Goal: Information Seeking & Learning: Learn about a topic

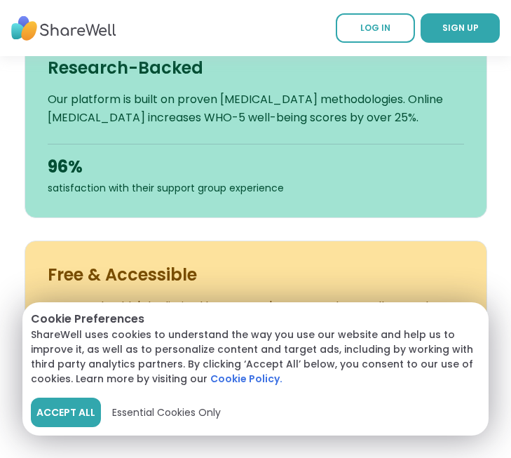
scroll to position [983, 0]
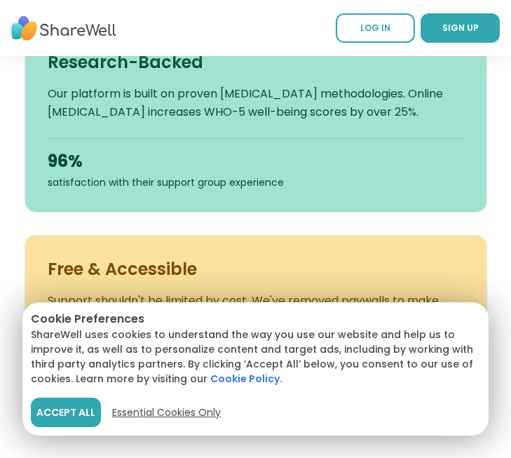
click at [142, 409] on span "Essential Cookies Only" at bounding box center [166, 412] width 109 height 15
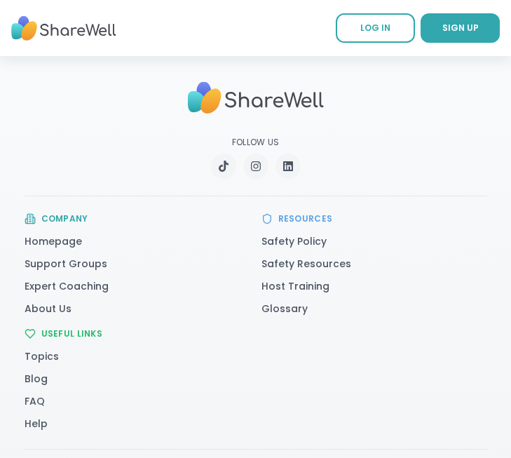
scroll to position [3514, 0]
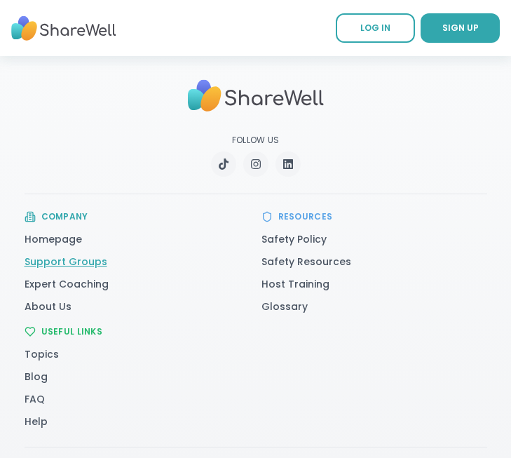
click at [74, 268] on link "Support Groups" at bounding box center [66, 261] width 83 height 14
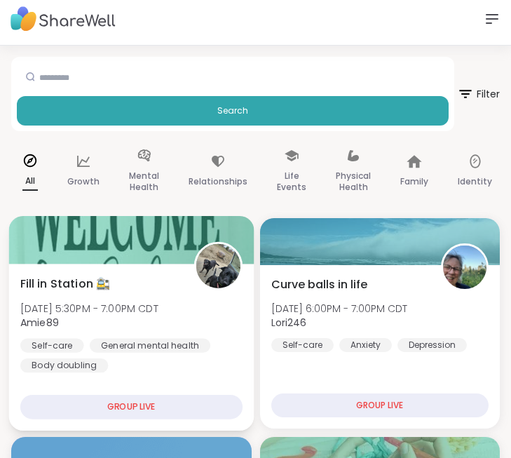
scroll to position [4, 0]
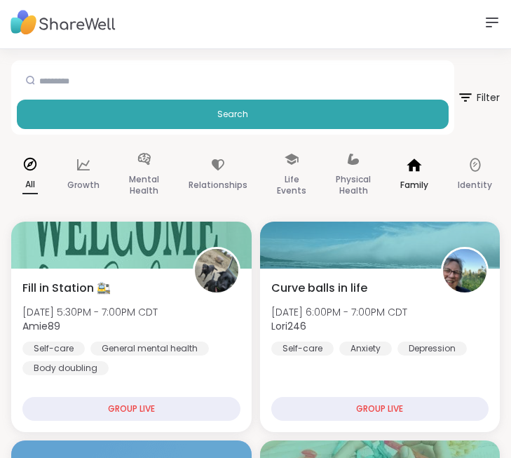
click at [405, 175] on div "Family" at bounding box center [414, 175] width 50 height 70
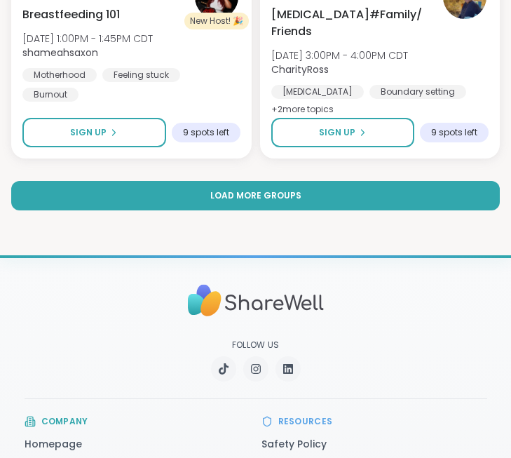
scroll to position [4025, 0]
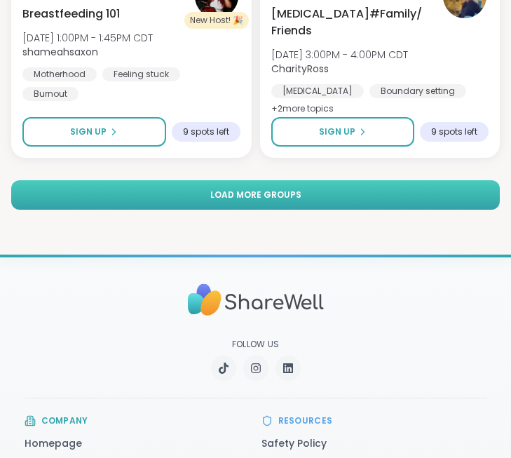
click at [391, 189] on button "Load more groups" at bounding box center [255, 194] width 489 height 29
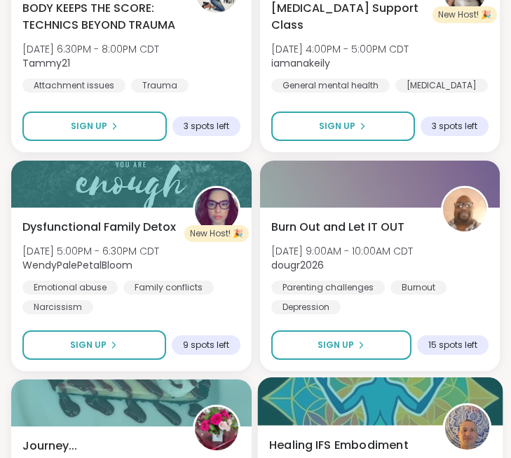
scroll to position [0, 0]
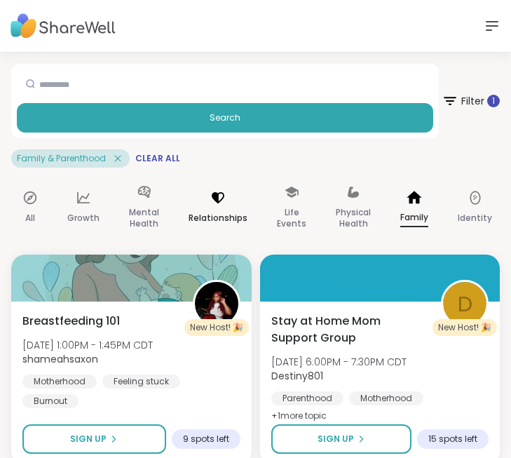
click at [215, 213] on p "Relationships" at bounding box center [218, 218] width 59 height 17
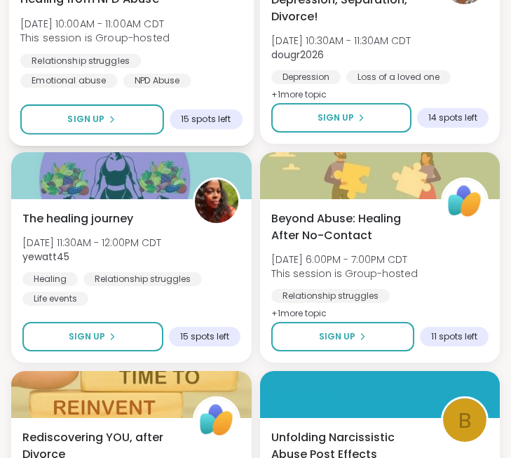
scroll to position [2517, 0]
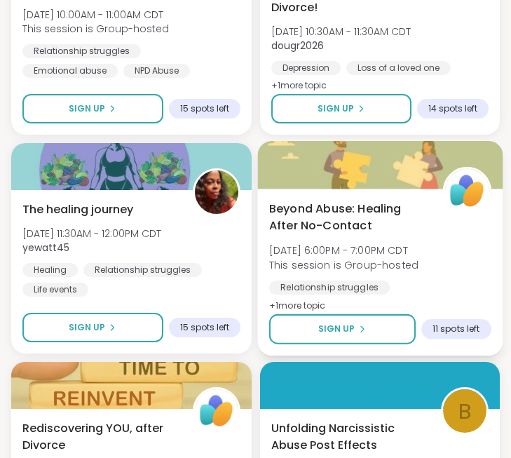
click at [282, 304] on span "+ 1 more topic" at bounding box center [296, 304] width 57 height 11
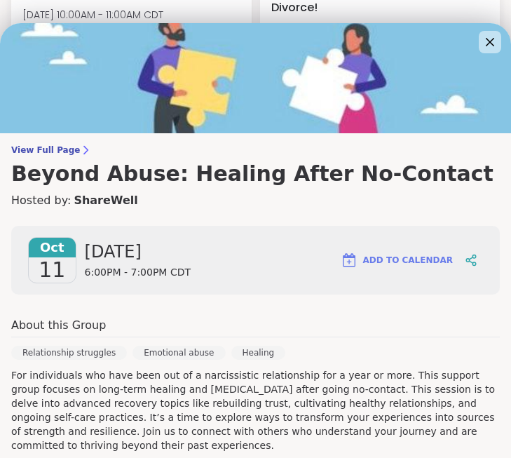
scroll to position [0, 0]
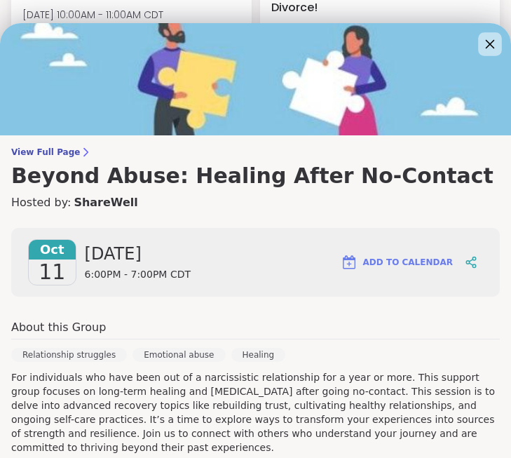
click at [496, 46] on icon at bounding box center [490, 44] width 18 height 18
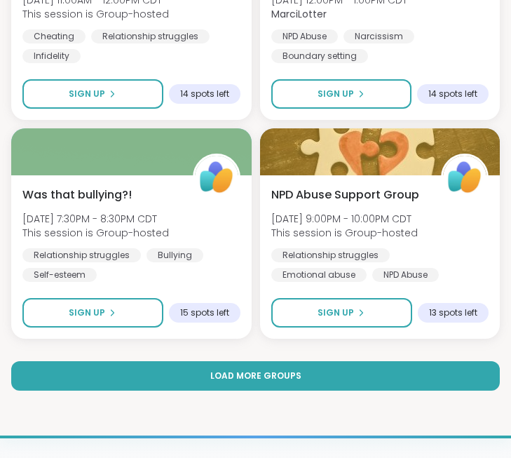
scroll to position [3849, 0]
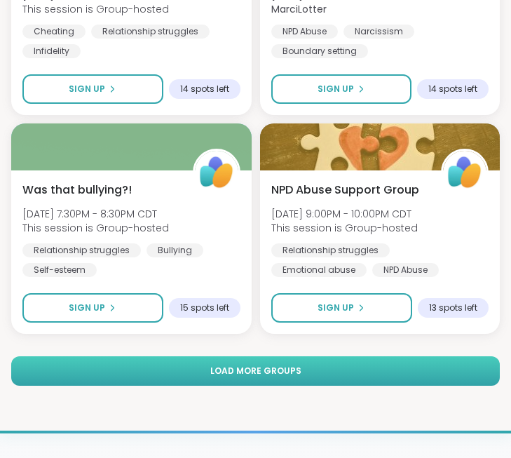
click at [370, 374] on button "Load more groups" at bounding box center [255, 370] width 489 height 29
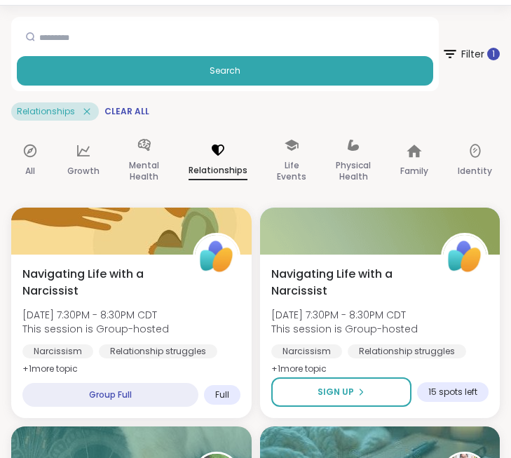
scroll to position [0, 0]
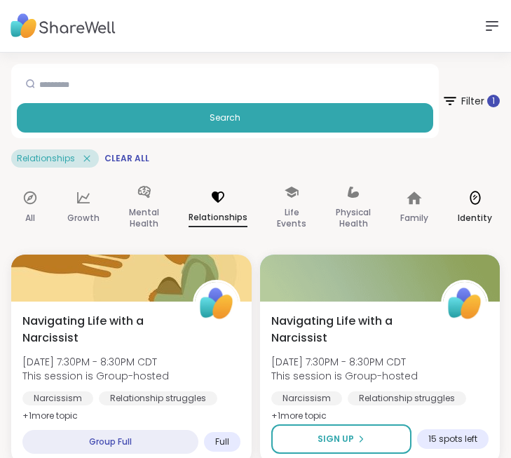
click at [470, 205] on div "Identity" at bounding box center [475, 208] width 57 height 70
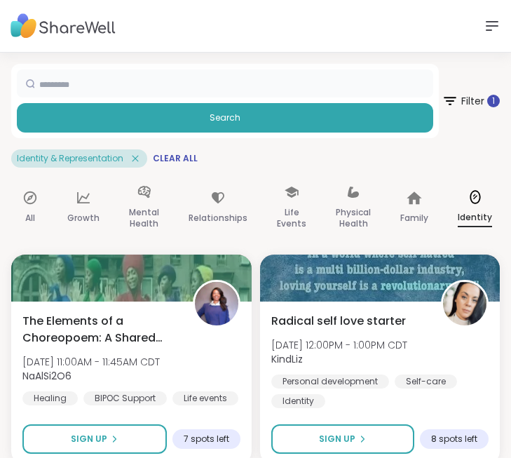
click at [50, 87] on input "text" at bounding box center [225, 83] width 416 height 28
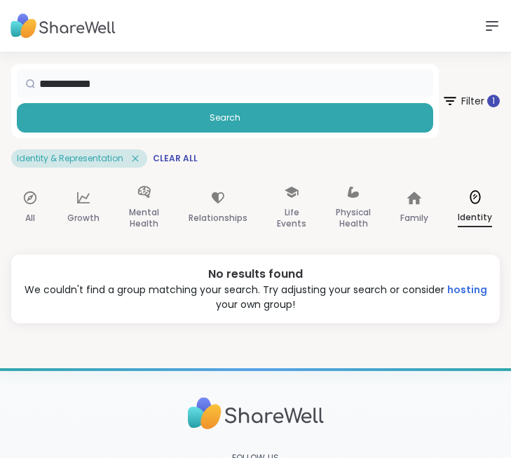
drag, startPoint x: 153, startPoint y: 79, endPoint x: 40, endPoint y: 77, distance: 112.9
click at [40, 79] on div "**********" at bounding box center [225, 83] width 416 height 28
click at [135, 154] on icon at bounding box center [135, 158] width 13 height 13
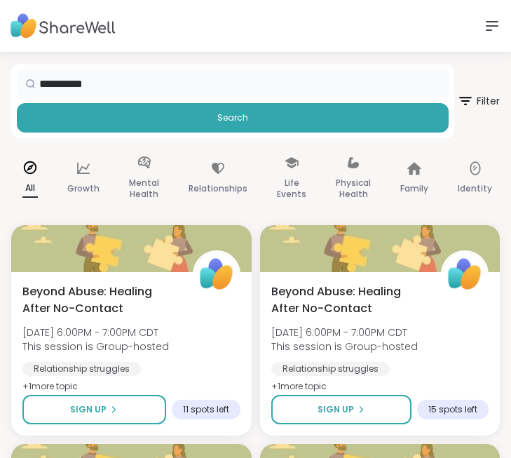
drag, startPoint x: 111, startPoint y: 86, endPoint x: 17, endPoint y: 89, distance: 94.7
click at [17, 89] on div "**********" at bounding box center [233, 83] width 432 height 28
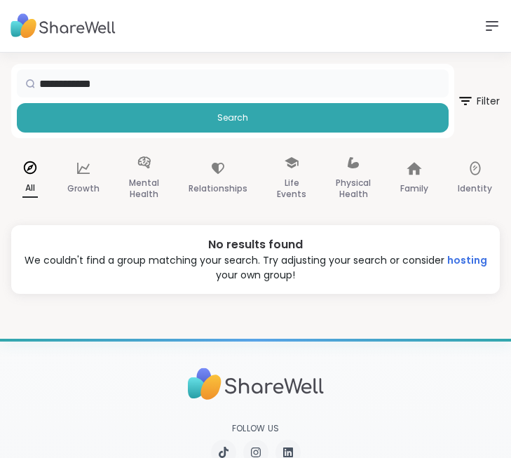
drag, startPoint x: 127, startPoint y: 79, endPoint x: 39, endPoint y: 79, distance: 88.3
click at [39, 79] on div "**********" at bounding box center [233, 83] width 432 height 28
type input "*******"
drag, startPoint x: 79, startPoint y: 85, endPoint x: 37, endPoint y: 81, distance: 41.6
click at [37, 83] on div "*******" at bounding box center [233, 83] width 432 height 28
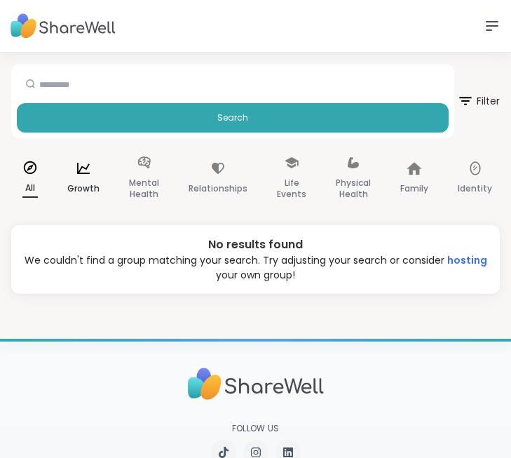
click at [92, 180] on p "Growth" at bounding box center [83, 188] width 32 height 17
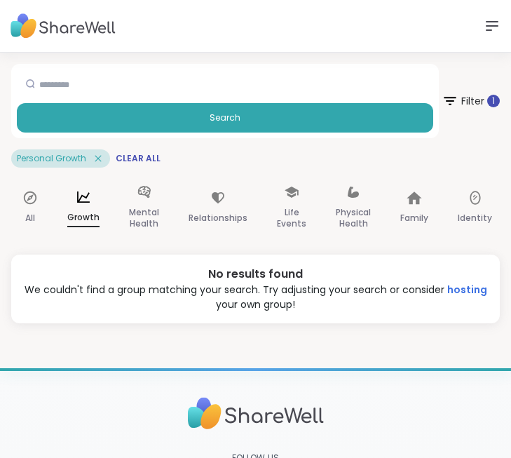
click at [93, 156] on icon at bounding box center [98, 158] width 13 height 13
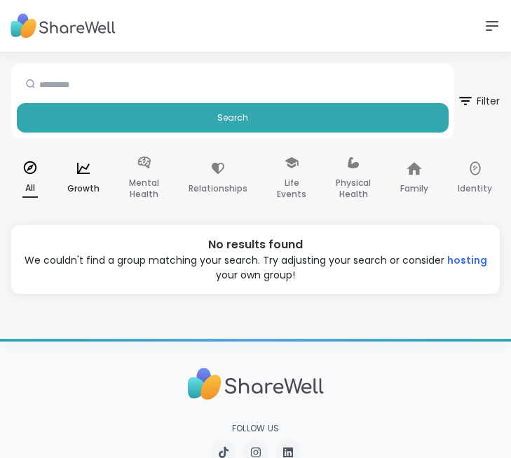
click at [93, 176] on div "Growth" at bounding box center [83, 179] width 55 height 70
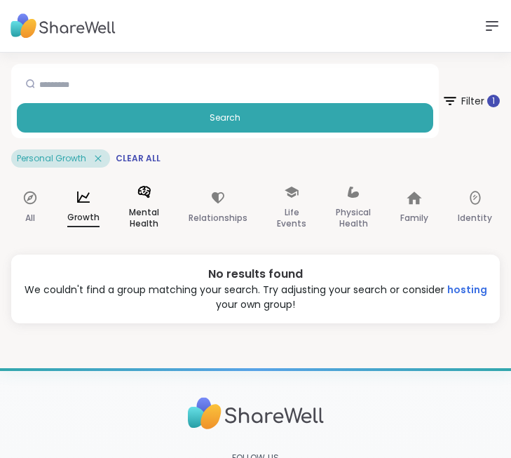
click at [145, 194] on icon at bounding box center [143, 192] width 13 height 12
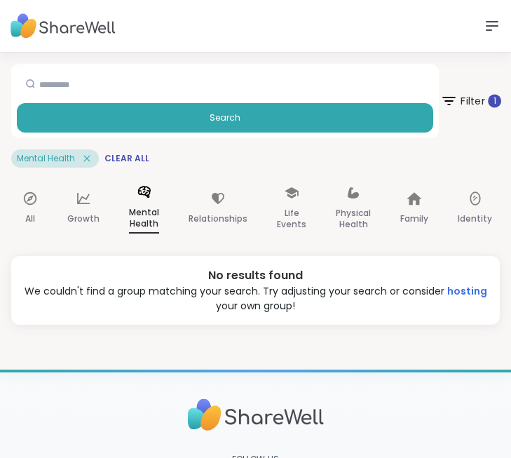
click at [495, 101] on span "1" at bounding box center [494, 101] width 3 height 13
click at [55, 33] on img at bounding box center [63, 26] width 105 height 39
click at [485, 20] on icon at bounding box center [492, 26] width 17 height 17
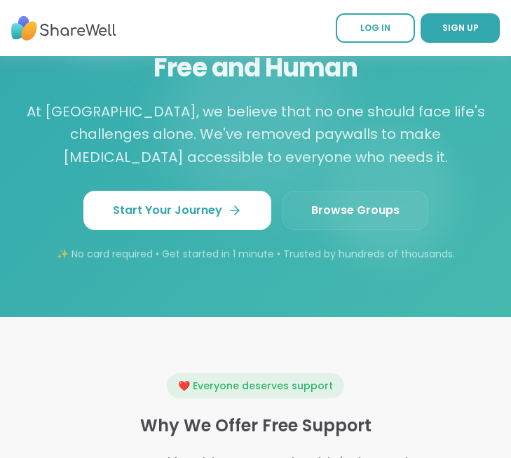
scroll to position [2076, 0]
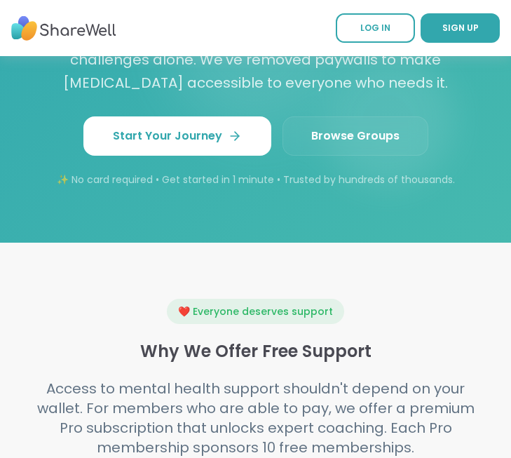
click at [317, 156] on link "Browse Groups" at bounding box center [355, 135] width 146 height 39
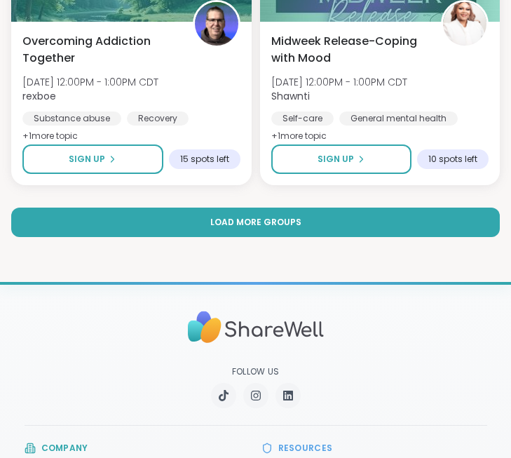
scroll to position [3969, 0]
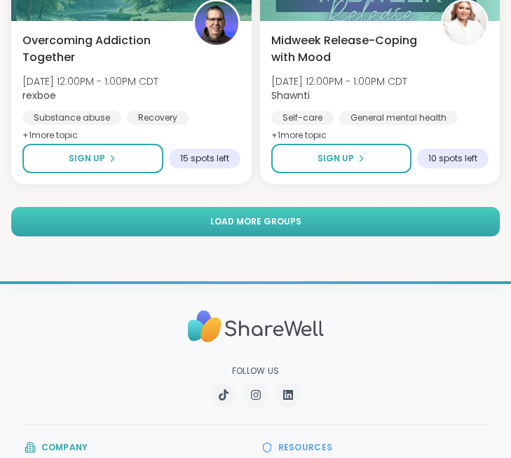
click at [283, 224] on span "Load more groups" at bounding box center [255, 221] width 91 height 13
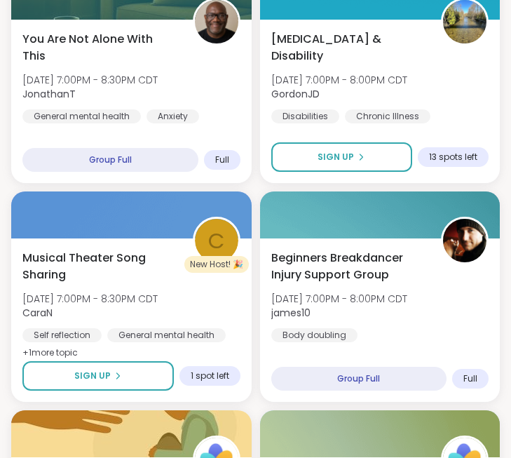
scroll to position [0, 0]
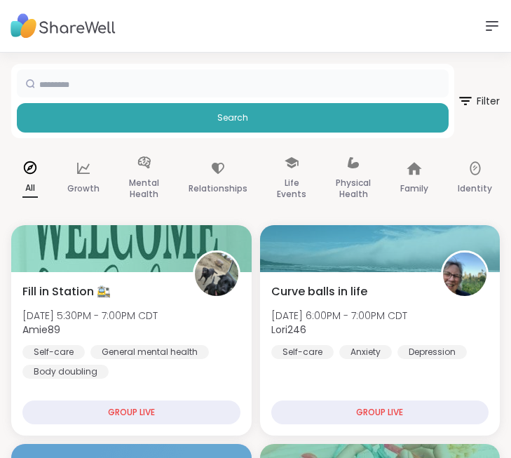
click at [123, 70] on input "text" at bounding box center [233, 83] width 432 height 28
type input "*"
type input "******"
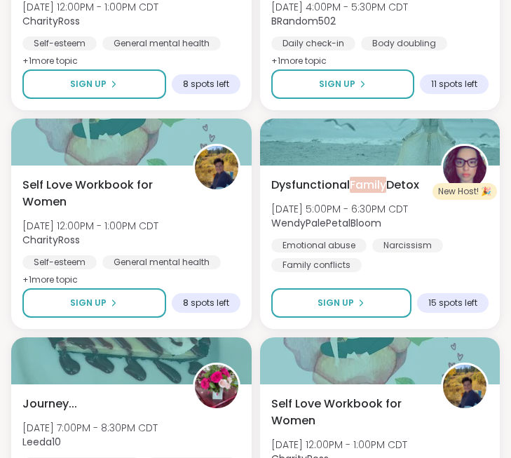
scroll to position [2563, 0]
